Goal: Download file/media

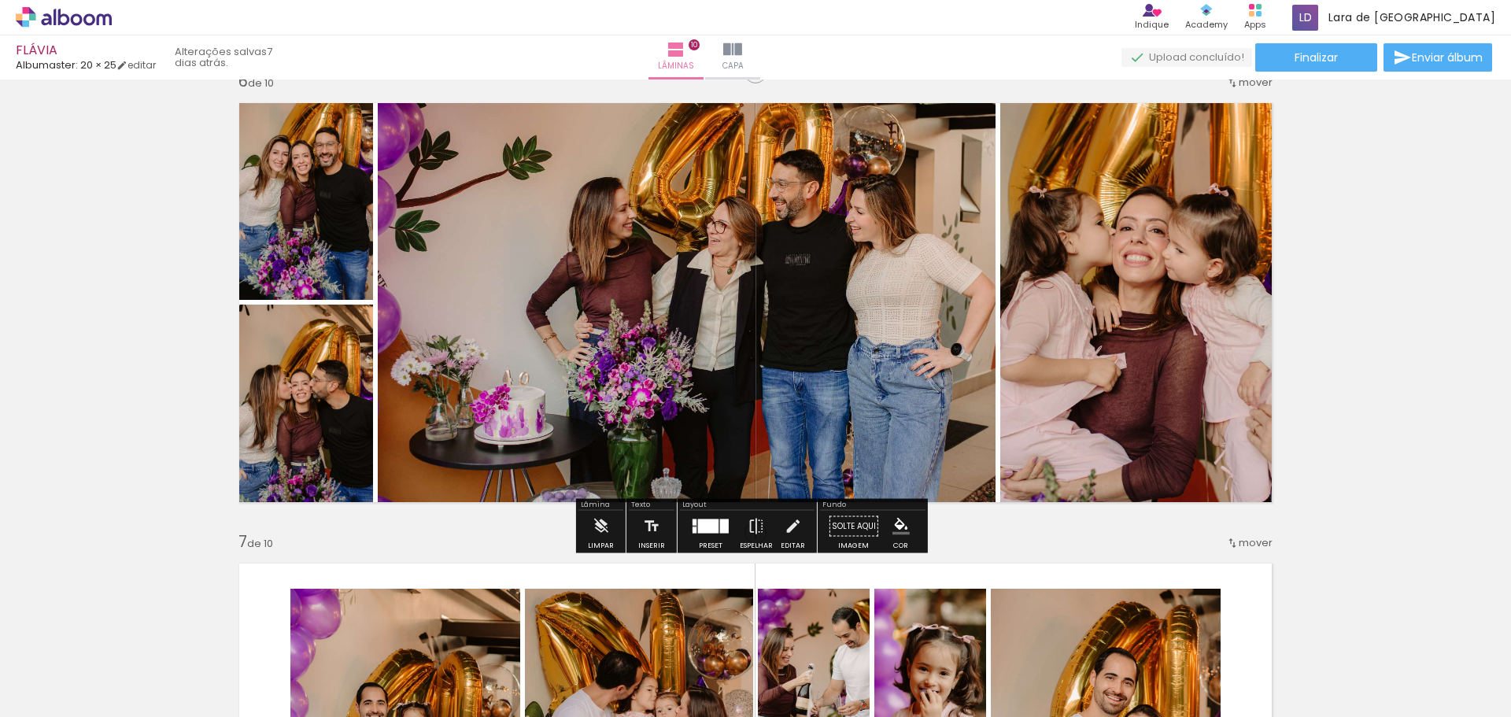
scroll to position [0, 1116]
click at [1322, 63] on span "Finalizar" at bounding box center [1316, 57] width 43 height 11
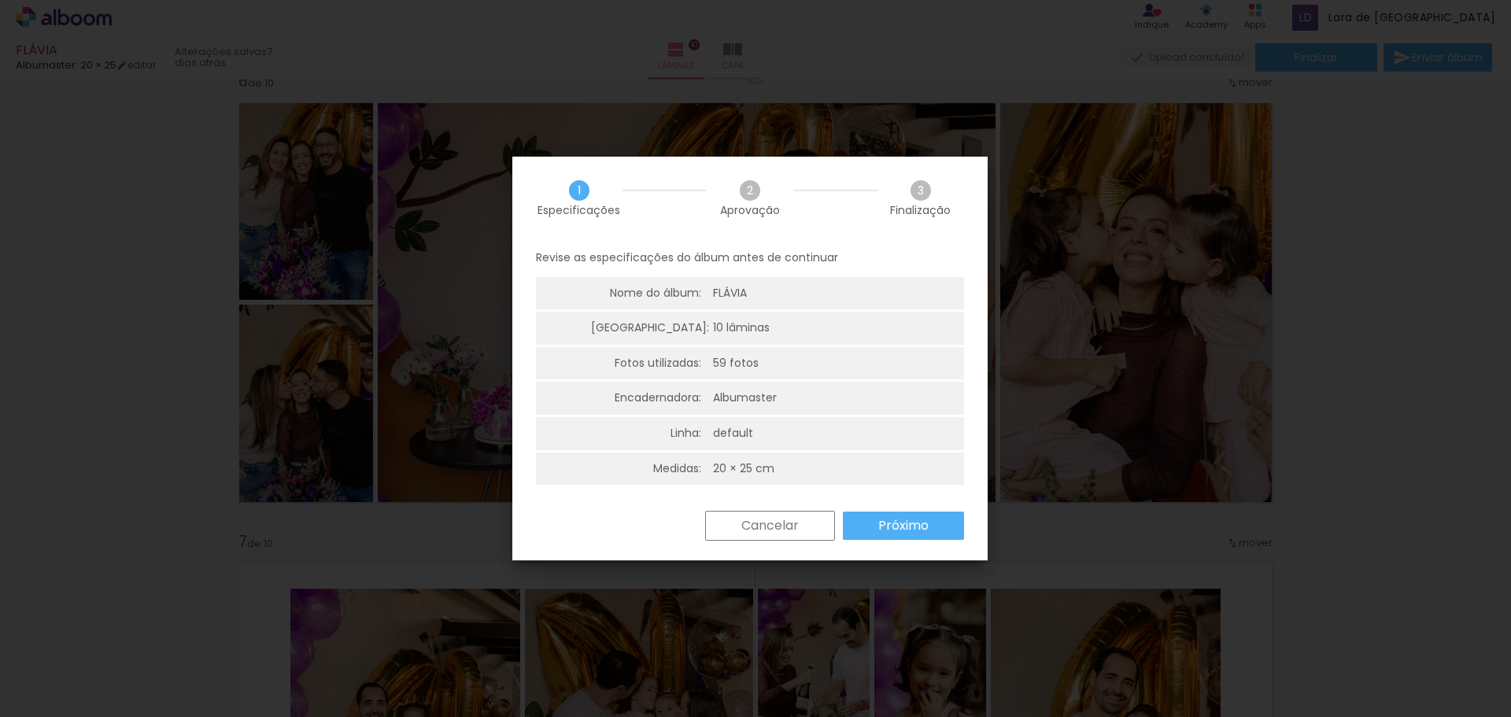
click at [0, 0] on slot "Próximo" at bounding box center [0, 0] width 0 height 0
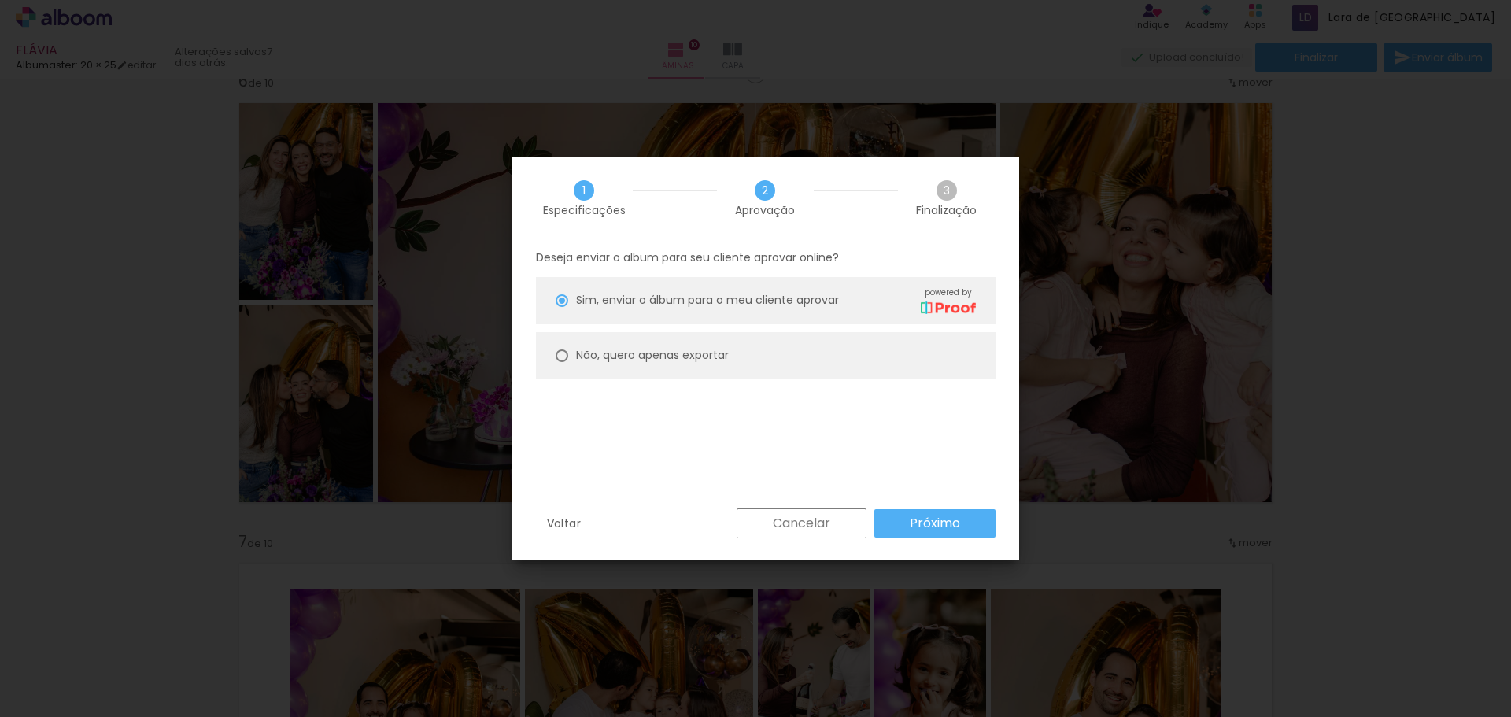
click at [561, 307] on div at bounding box center [562, 300] width 13 height 13
type paper-radio-button "on"
click at [967, 518] on paper-button "Próximo" at bounding box center [935, 523] width 121 height 28
type input "Alta, 300 DPI"
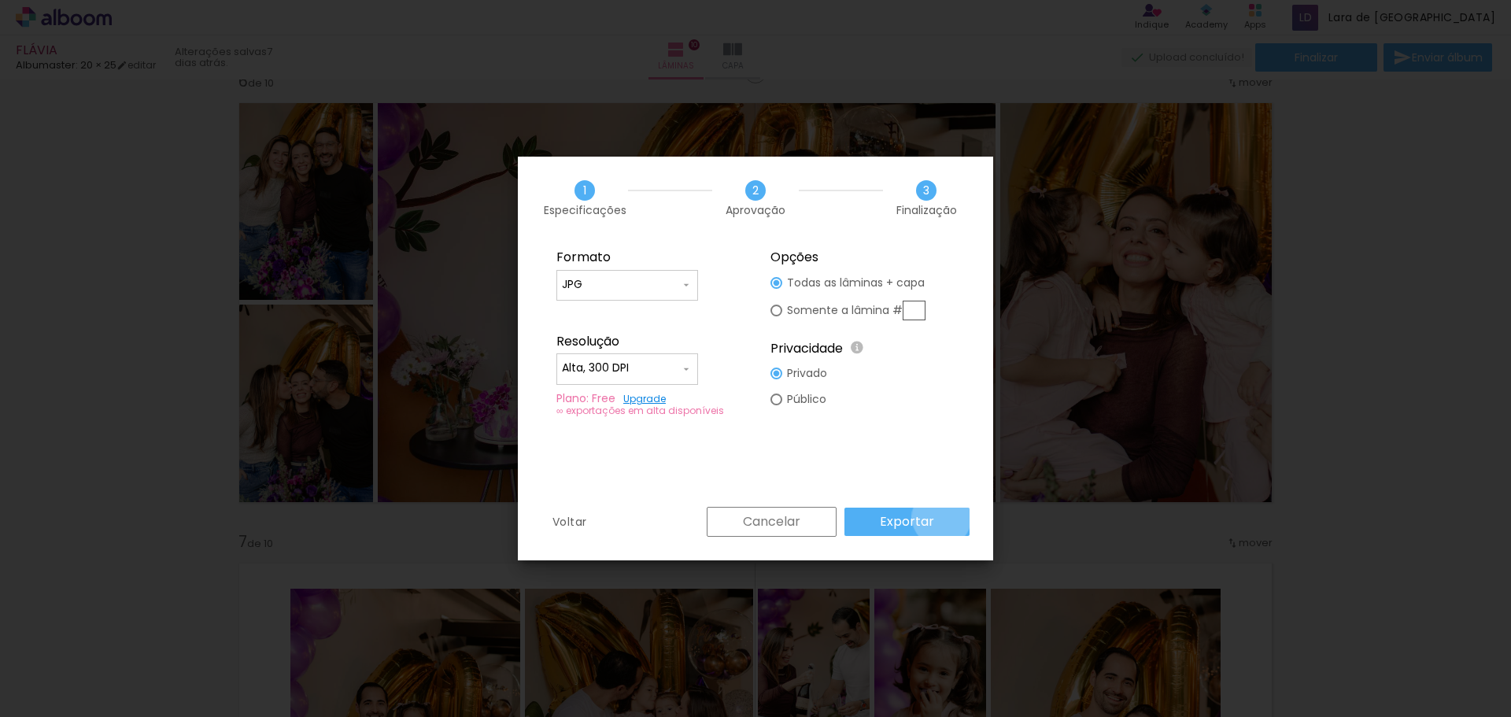
click at [945, 517] on paper-button "Exportar" at bounding box center [907, 522] width 125 height 28
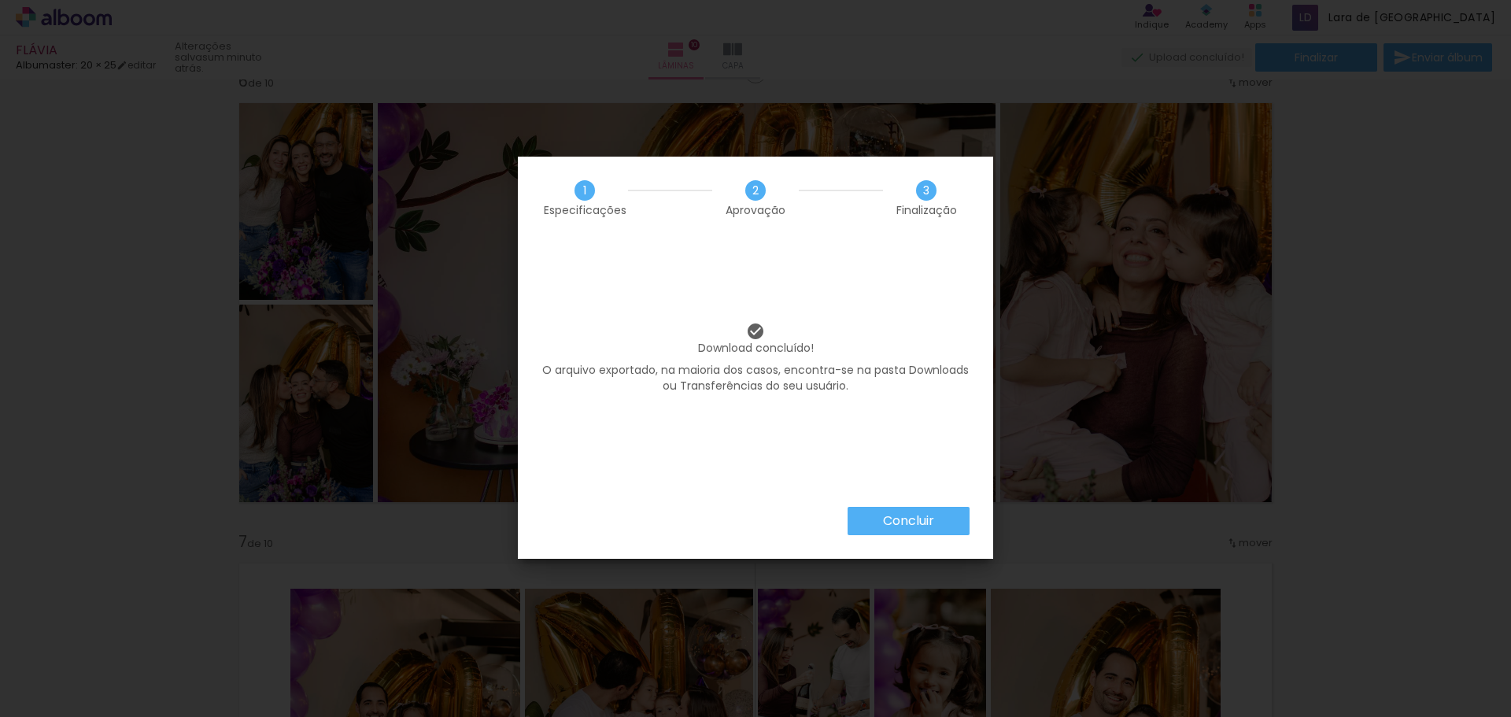
scroll to position [0, 1116]
click at [0, 0] on slot "Concluir" at bounding box center [0, 0] width 0 height 0
